Goal: Information Seeking & Learning: Find specific fact

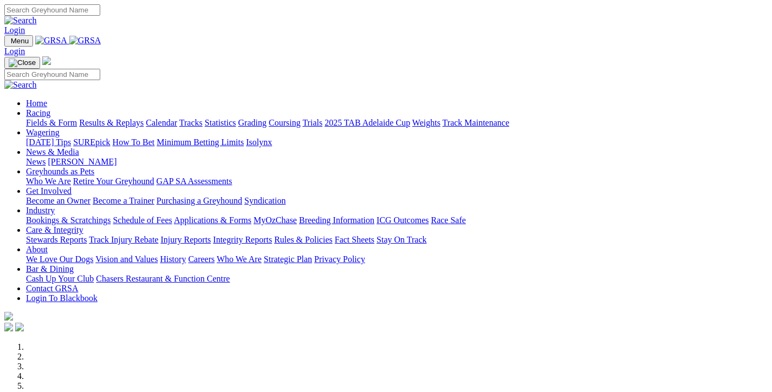
click at [119, 118] on link "Results & Replays" at bounding box center [111, 122] width 64 height 9
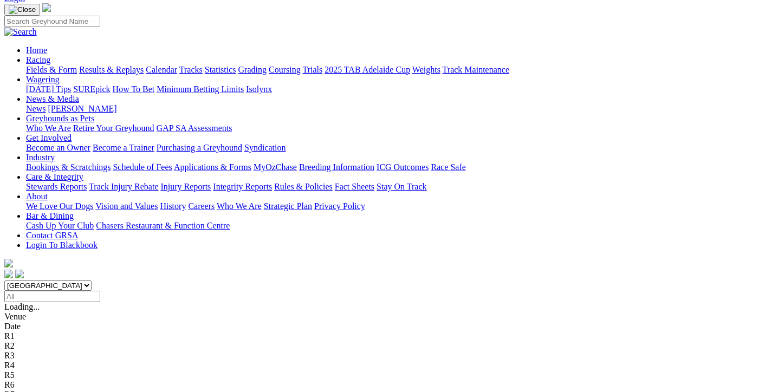
scroll to position [108, 0]
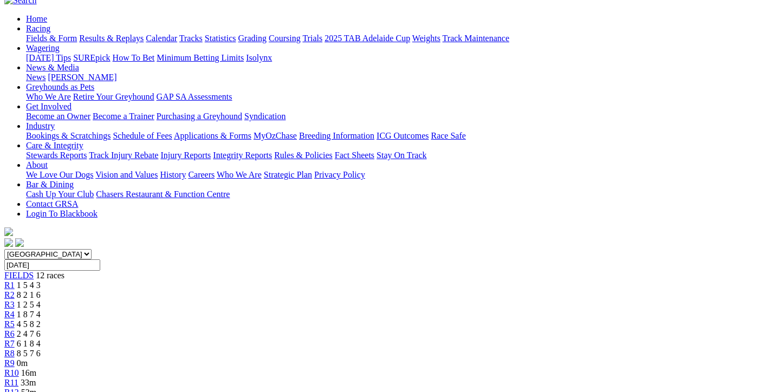
scroll to position [108, 0]
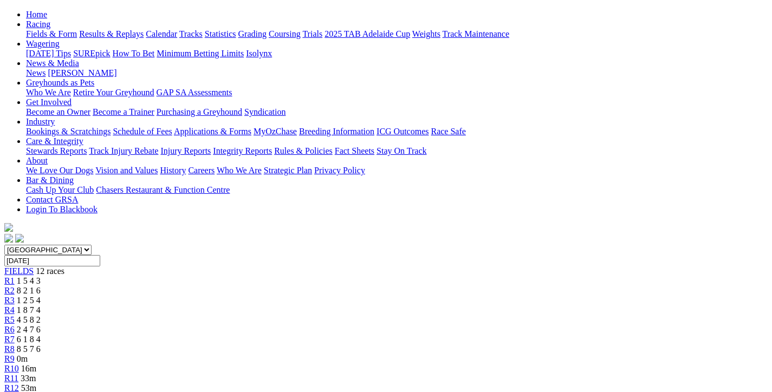
drag, startPoint x: 0, startPoint y: 0, endPoint x: 625, endPoint y: 184, distance: 651.1
